Goal: Find specific page/section: Find specific page/section

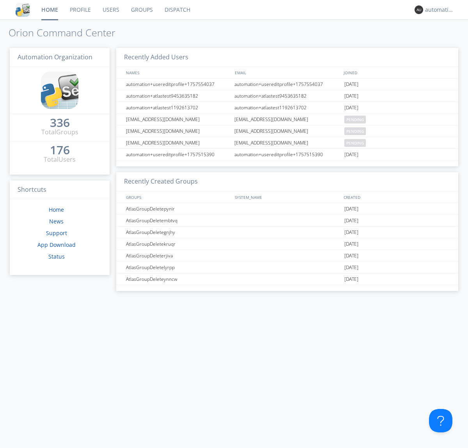
click at [177, 10] on link "Dispatch" at bounding box center [177, 10] width 37 height 20
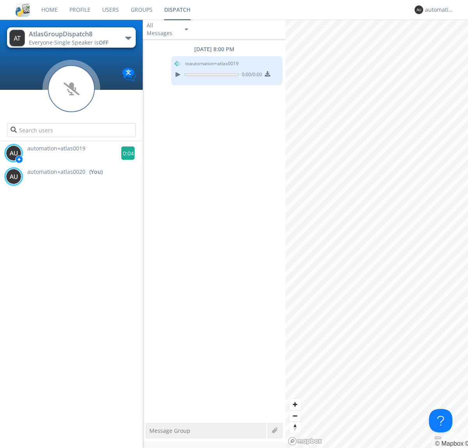
click at [125, 153] on g at bounding box center [128, 153] width 14 height 14
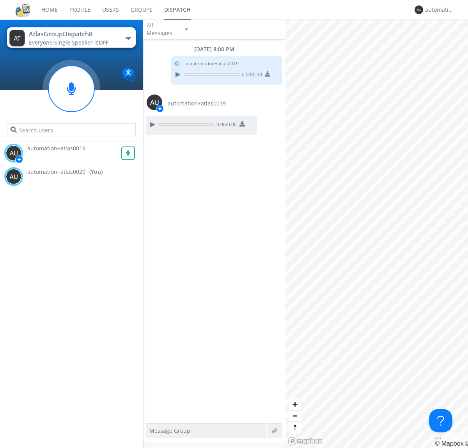
click at [168, 29] on div "All Messages" at bounding box center [162, 29] width 39 height 17
click at [168, 59] on div "Direct Only" at bounding box center [168, 58] width 51 height 13
click at [168, 29] on div "All Messages" at bounding box center [162, 29] width 39 height 17
click at [168, 72] on div "Group Only" at bounding box center [168, 71] width 51 height 13
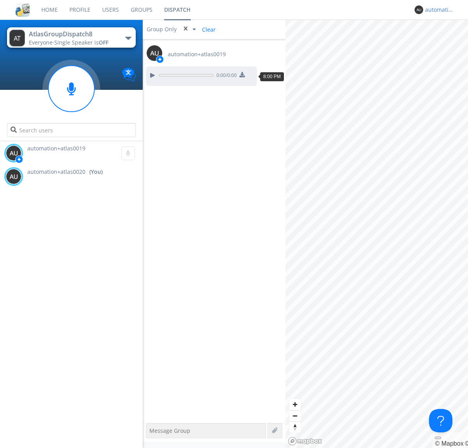
click at [438, 10] on div "automation+atlas0020" at bounding box center [439, 10] width 29 height 8
